Goal: Task Accomplishment & Management: Use online tool/utility

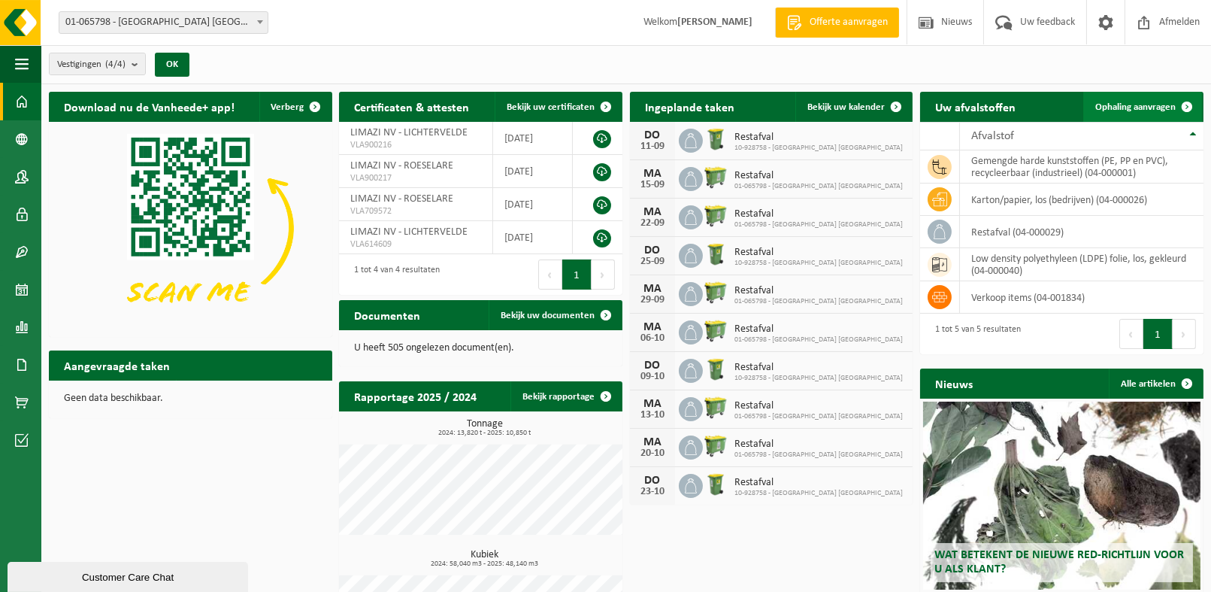
click at [1149, 102] on span "Ophaling aanvragen" at bounding box center [1136, 107] width 80 height 10
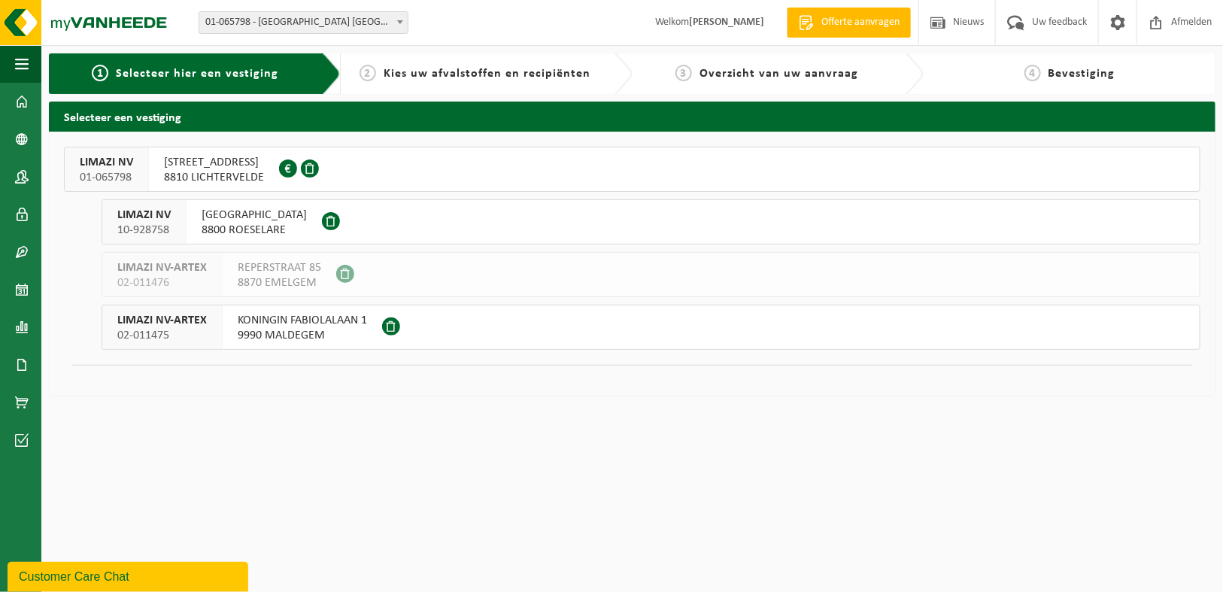
click at [174, 220] on div "LIMAZI NV 10-928758" at bounding box center [144, 222] width 84 height 44
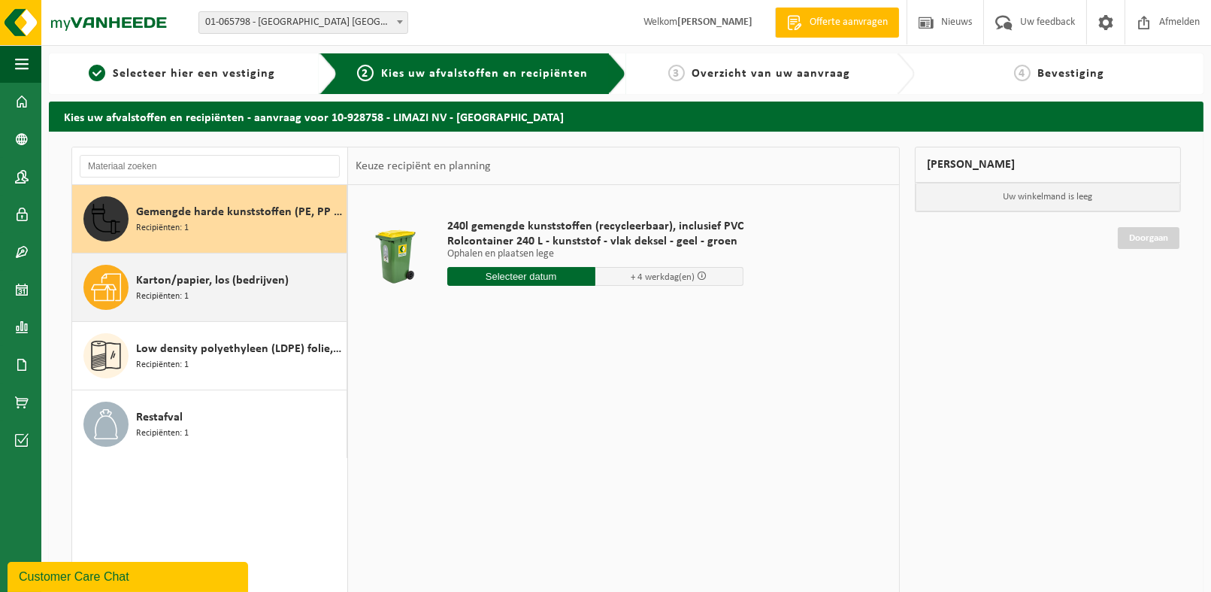
click at [211, 287] on span "Karton/papier, los (bedrijven)" at bounding box center [212, 280] width 153 height 18
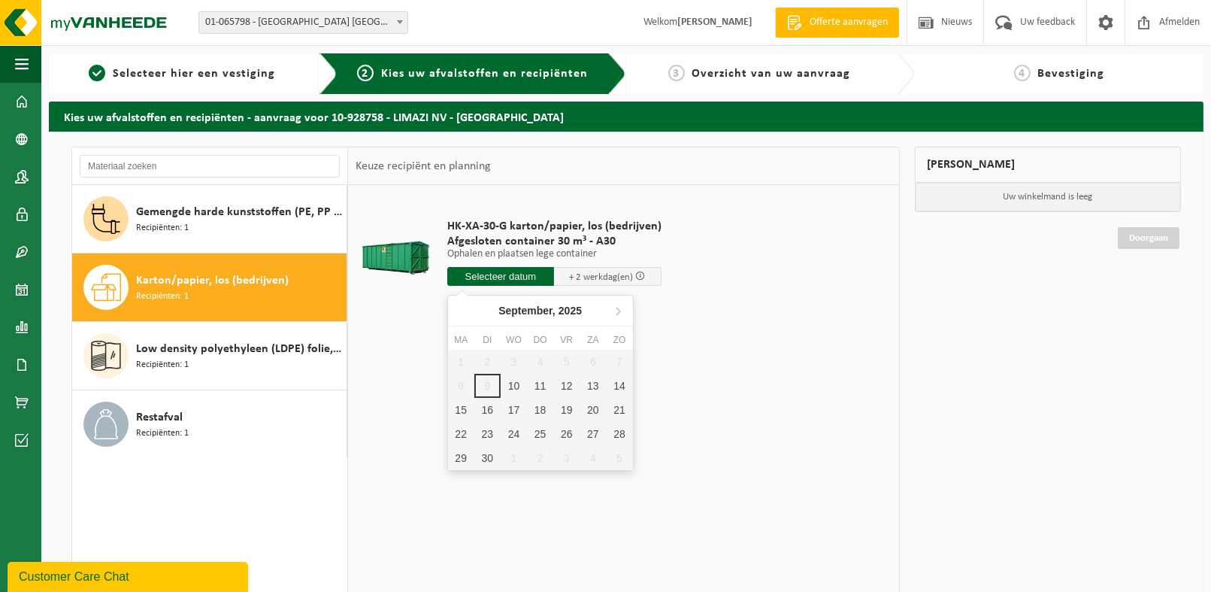
click at [499, 278] on input "text" at bounding box center [501, 276] width 108 height 19
click at [512, 384] on div "10" at bounding box center [514, 386] width 26 height 24
type input "Van 2025-09-10"
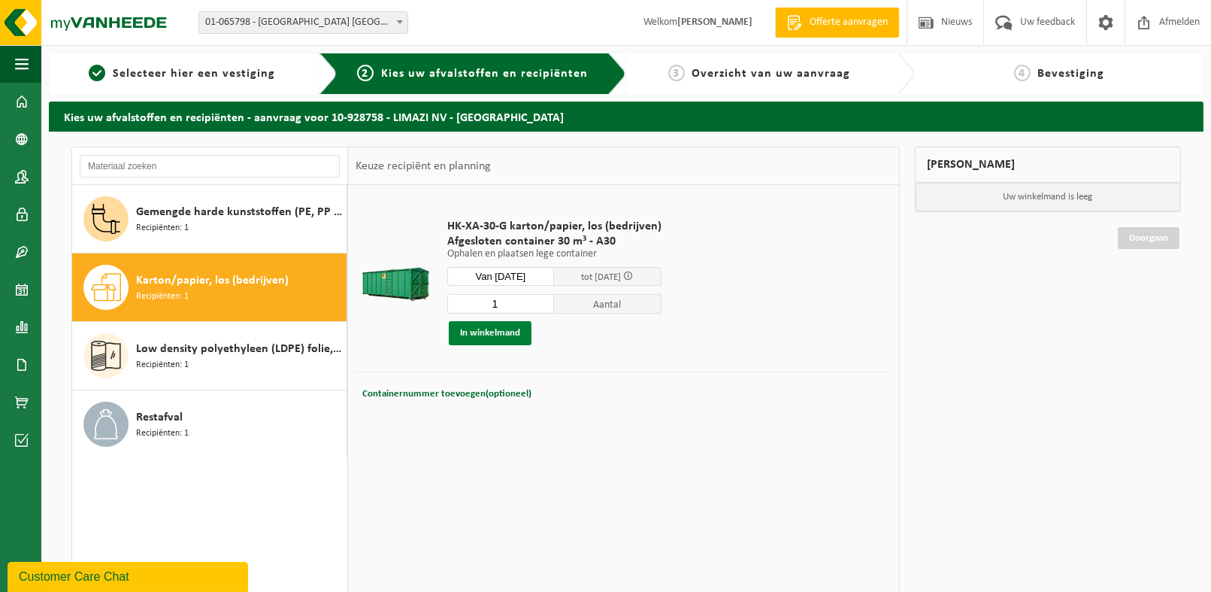
click at [511, 325] on button "In winkelmand" at bounding box center [490, 333] width 83 height 24
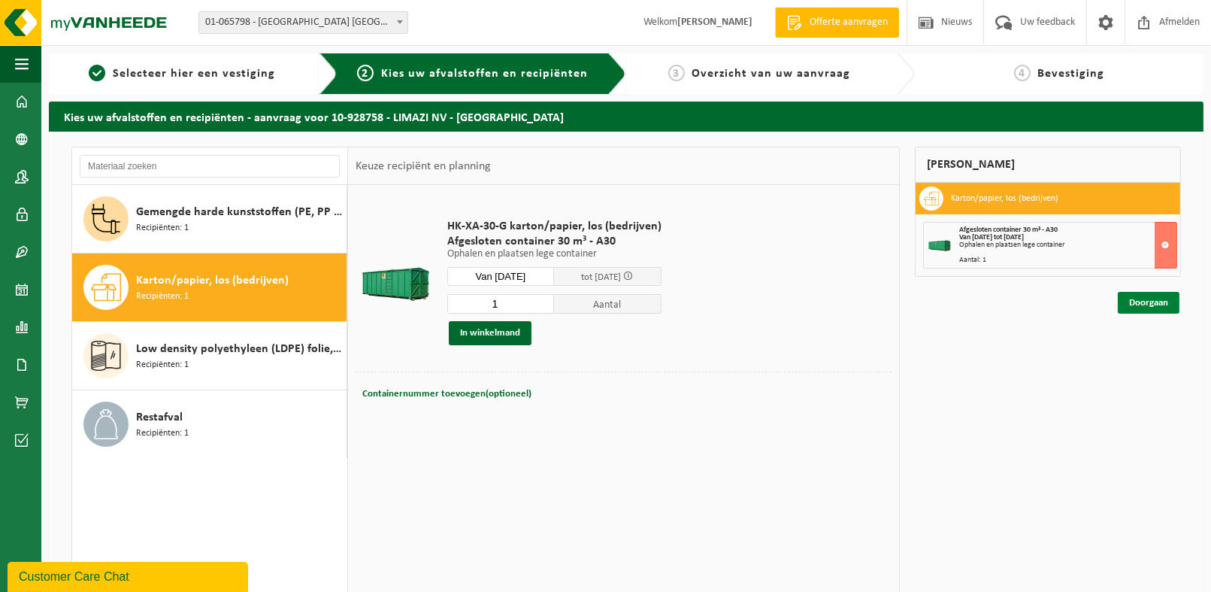
click at [1151, 302] on link "Doorgaan" at bounding box center [1149, 303] width 62 height 22
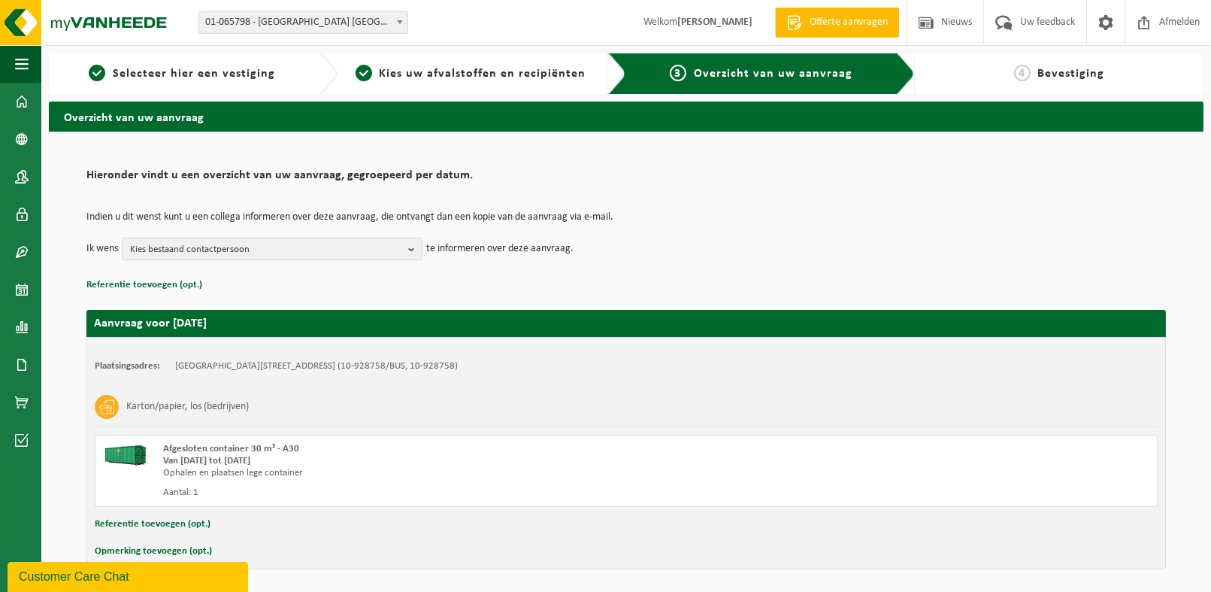
scroll to position [52, 0]
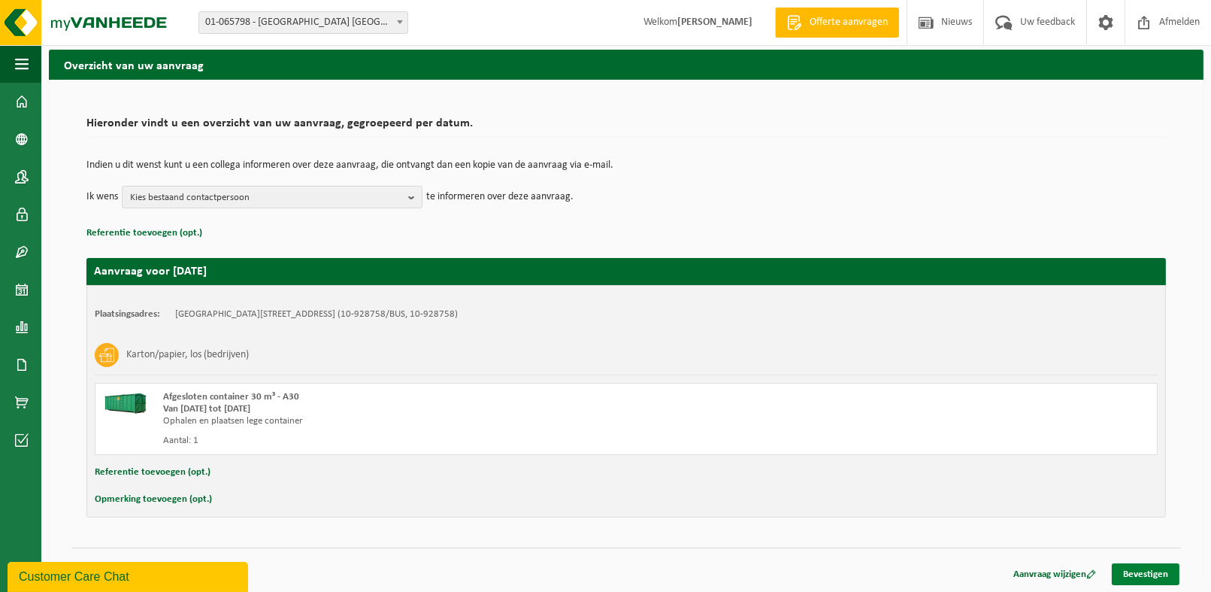
click at [1148, 567] on link "Bevestigen" at bounding box center [1146, 574] width 68 height 22
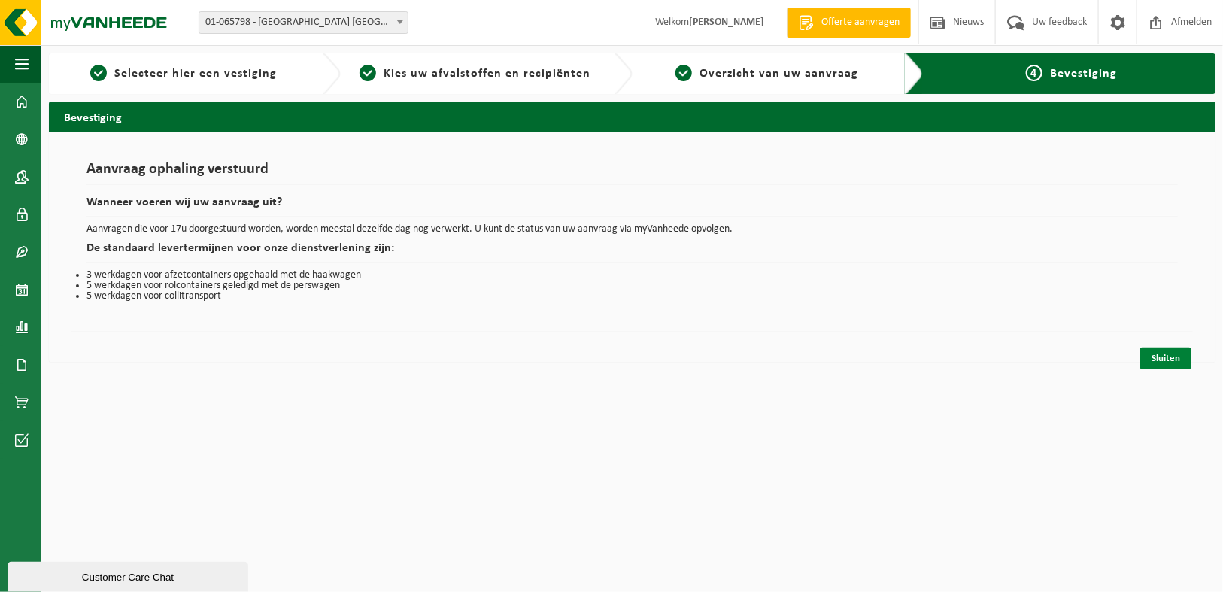
click at [1165, 354] on link "Sluiten" at bounding box center [1165, 358] width 51 height 22
